Goal: Task Accomplishment & Management: Use online tool/utility

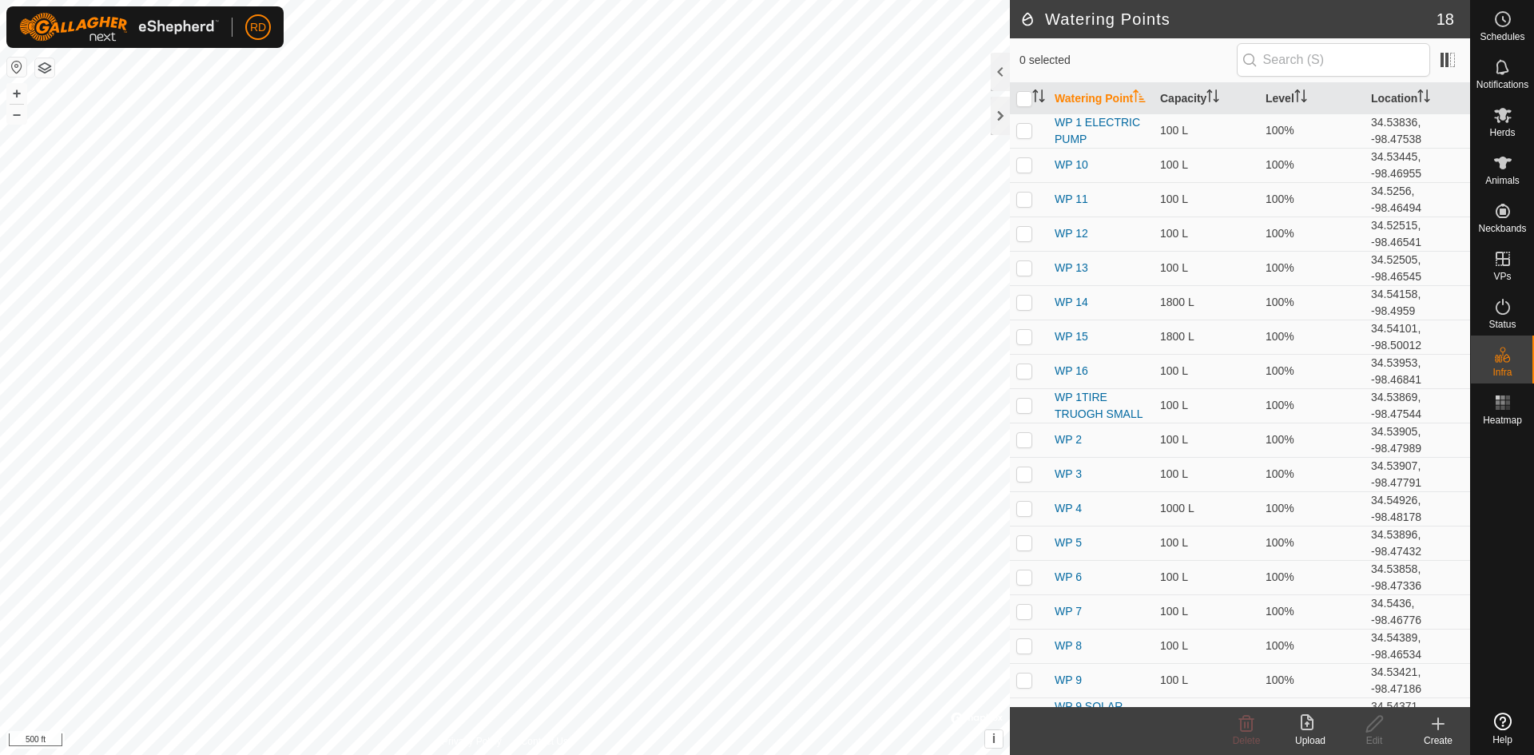
click at [996, 117] on div at bounding box center [1000, 116] width 19 height 38
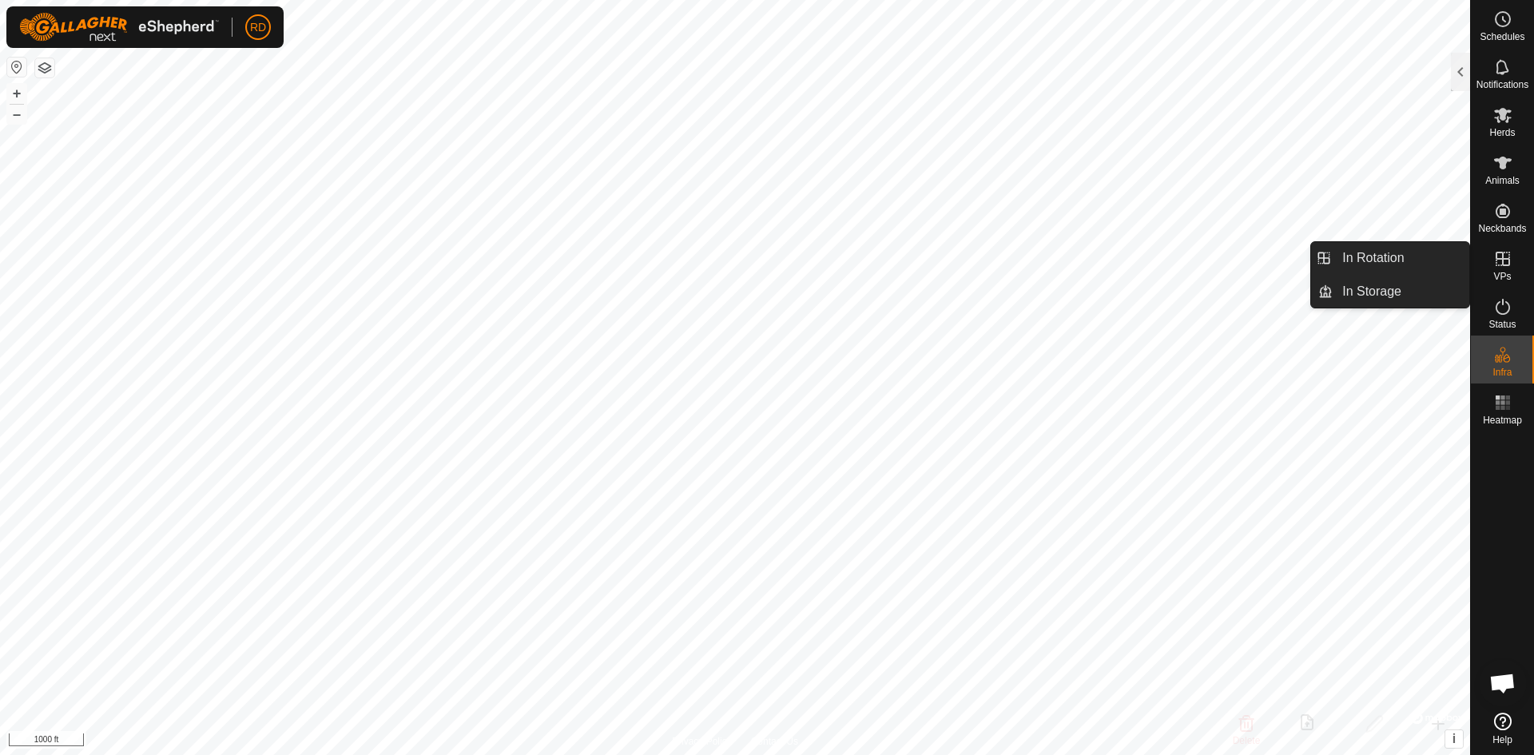
drag, startPoint x: 1504, startPoint y: 281, endPoint x: 1508, endPoint y: 268, distance: 14.4
click at [1508, 268] on icon at bounding box center [1502, 258] width 19 height 19
click at [1373, 264] on link "In Rotation" at bounding box center [1401, 258] width 137 height 32
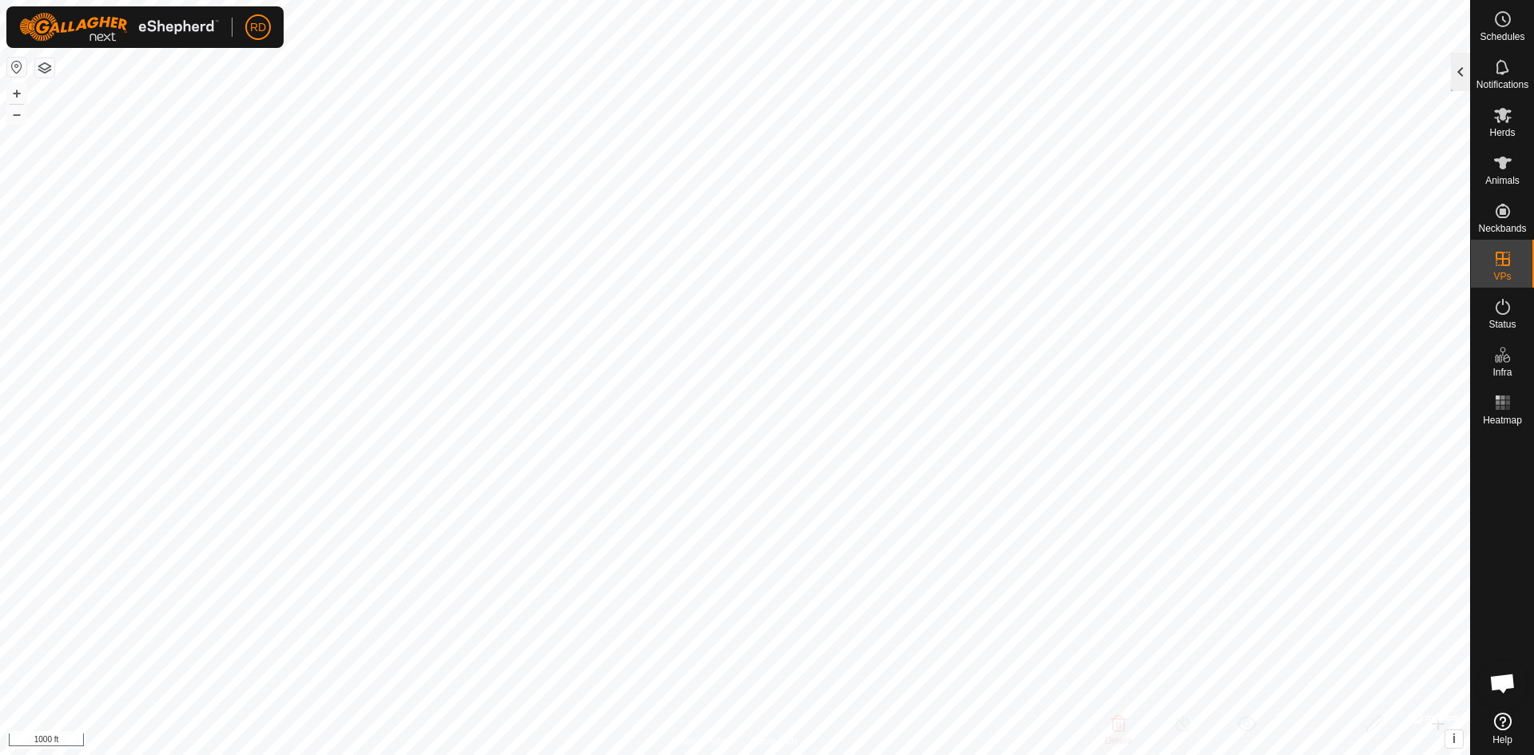
click at [1466, 70] on div at bounding box center [1460, 72] width 19 height 38
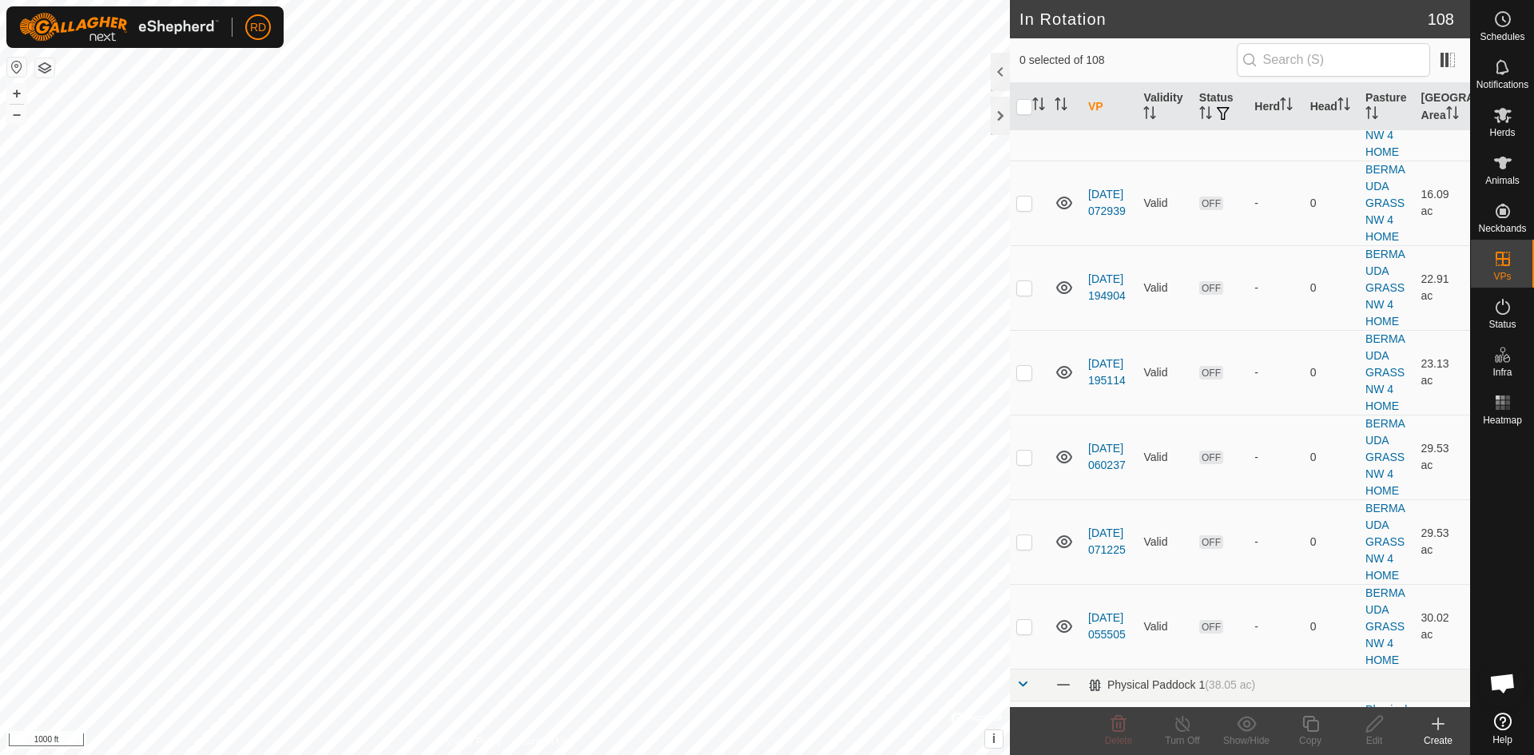
scroll to position [4864, 0]
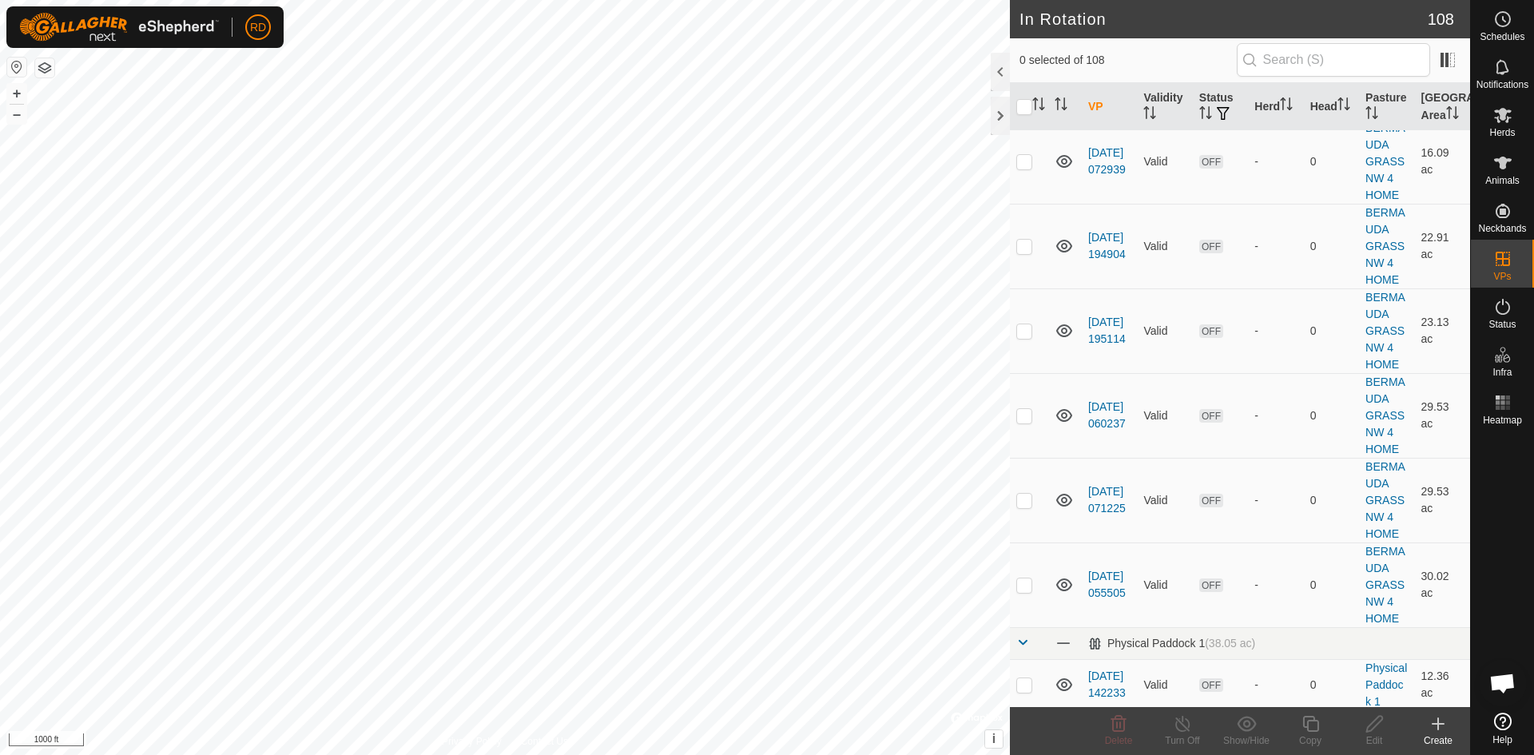
checkbox input "true"
click at [1004, 109] on div at bounding box center [1000, 116] width 19 height 38
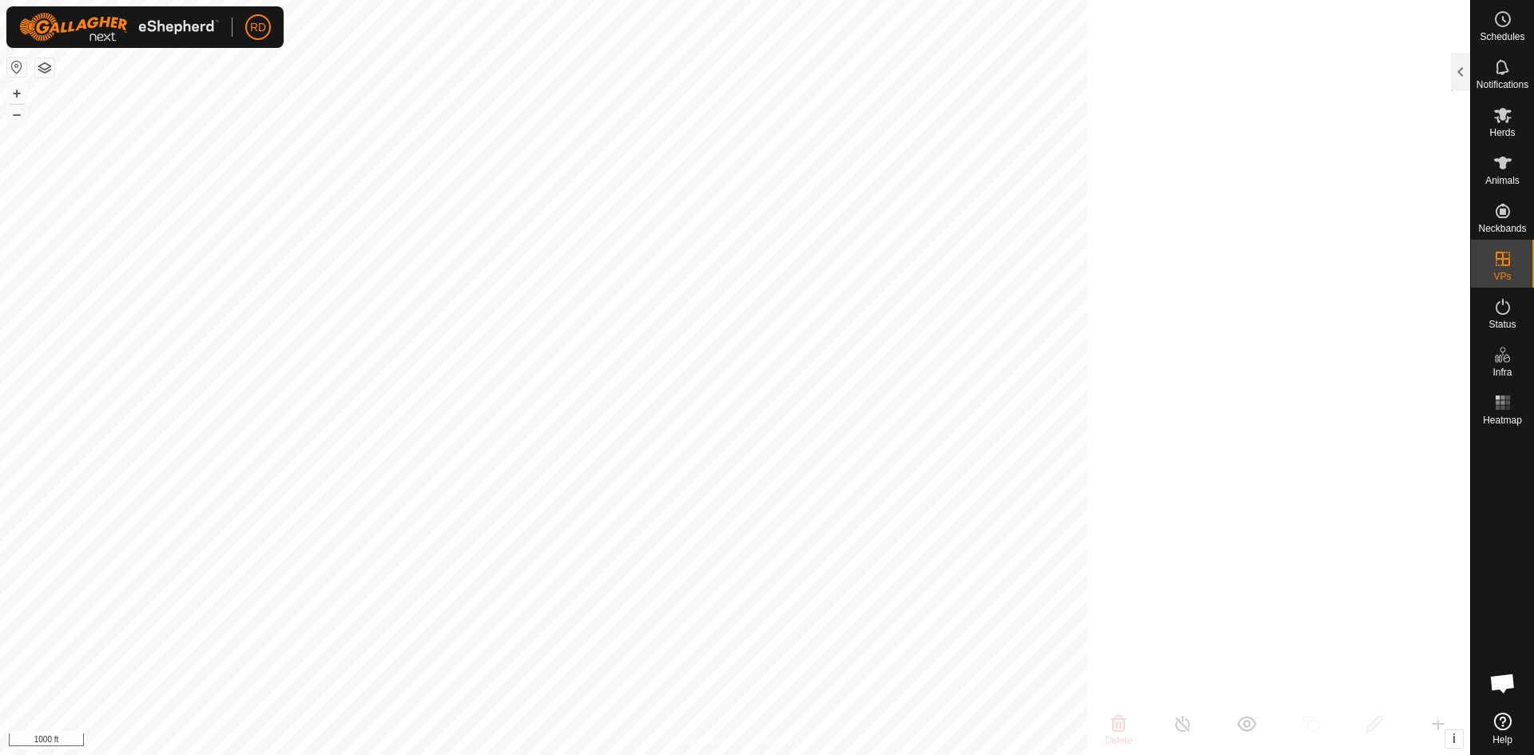
scroll to position [24401, 0]
click at [18, 89] on button "+" at bounding box center [16, 93] width 19 height 19
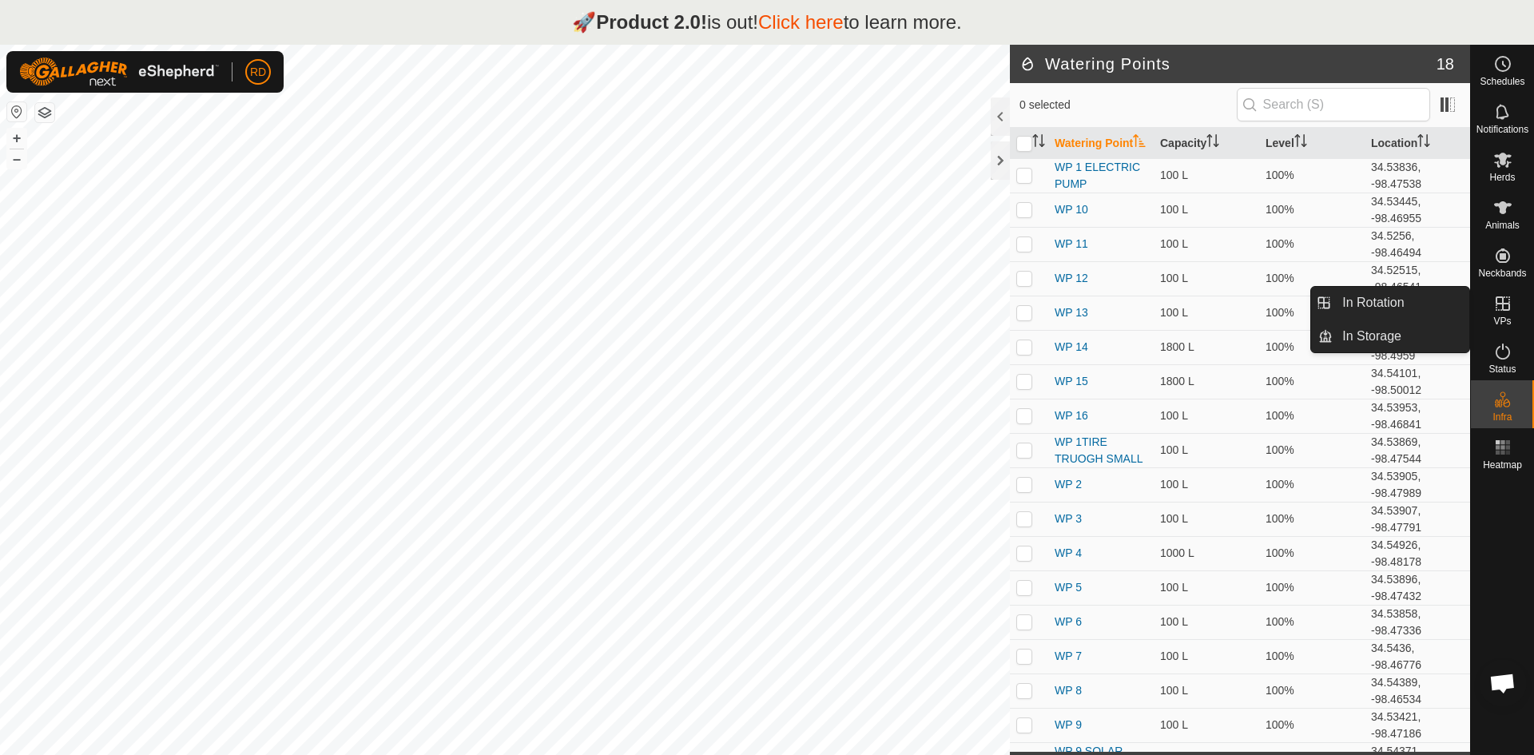
click at [1501, 306] on icon at bounding box center [1502, 303] width 19 height 19
click at [1376, 302] on link "In Rotation" at bounding box center [1401, 303] width 137 height 32
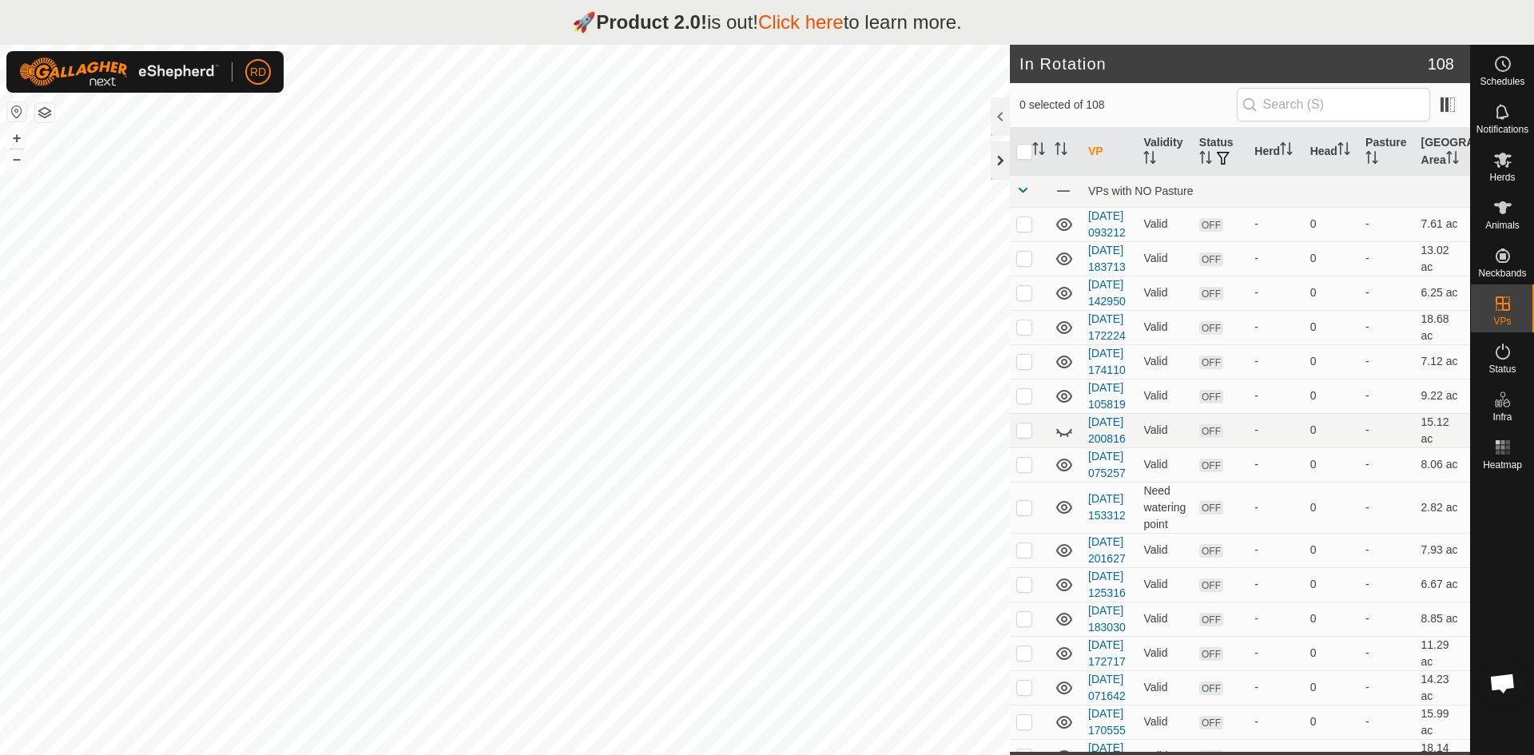
click at [996, 157] on div at bounding box center [1000, 160] width 19 height 38
